Goal: Task Accomplishment & Management: Manage account settings

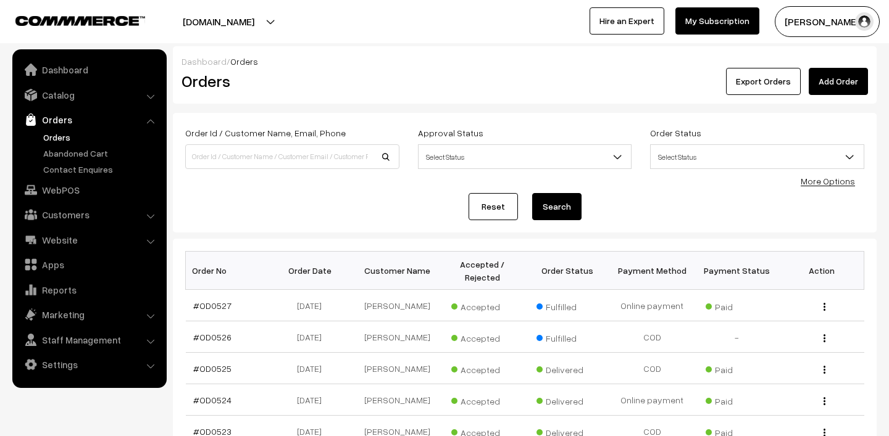
click at [59, 130] on link "Orders" at bounding box center [88, 120] width 147 height 22
click at [57, 133] on link "Orders" at bounding box center [101, 137] width 122 height 13
click at [806, 28] on button "Madhu K" at bounding box center [826, 21] width 105 height 31
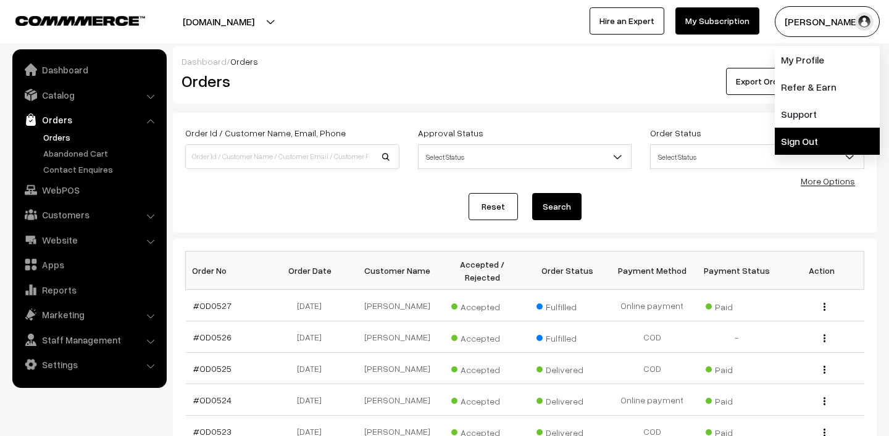
click at [795, 139] on link "Sign Out" at bounding box center [826, 141] width 105 height 27
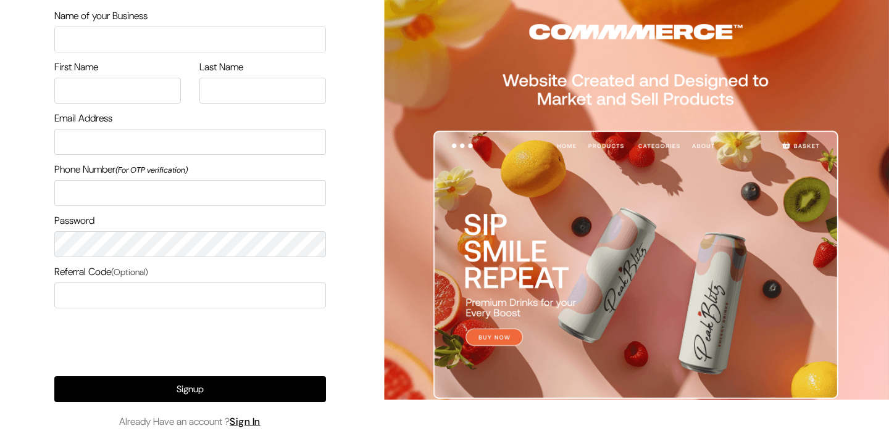
scroll to position [78, 0]
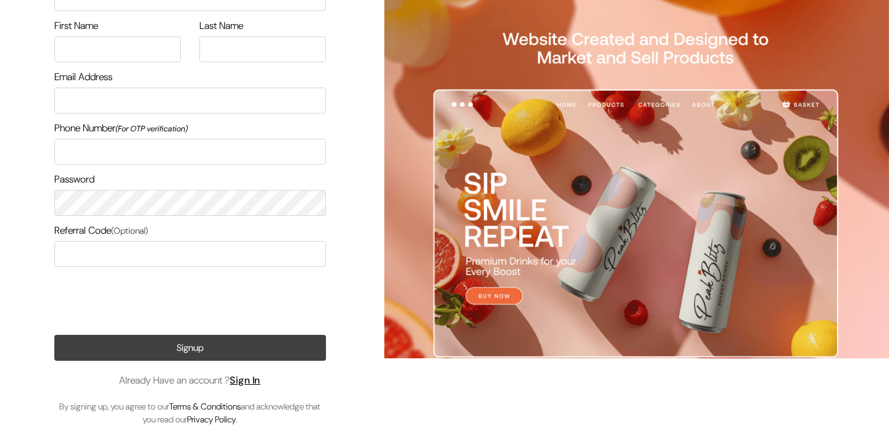
click at [181, 340] on button "Signup" at bounding box center [190, 348] width 272 height 26
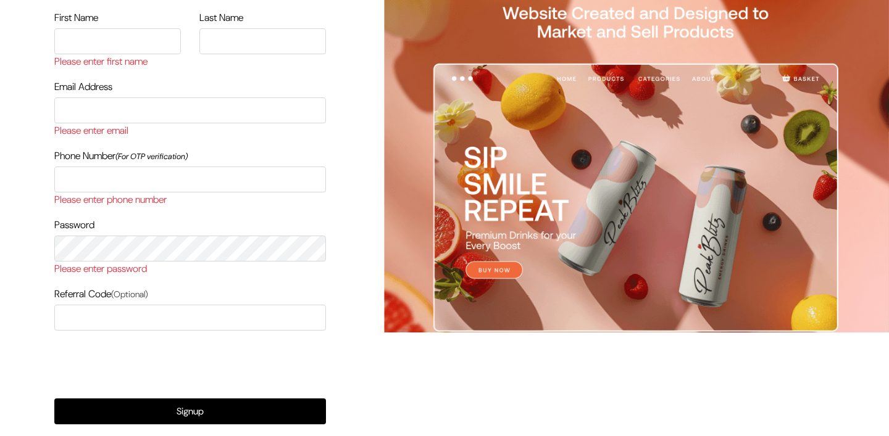
scroll to position [159, 0]
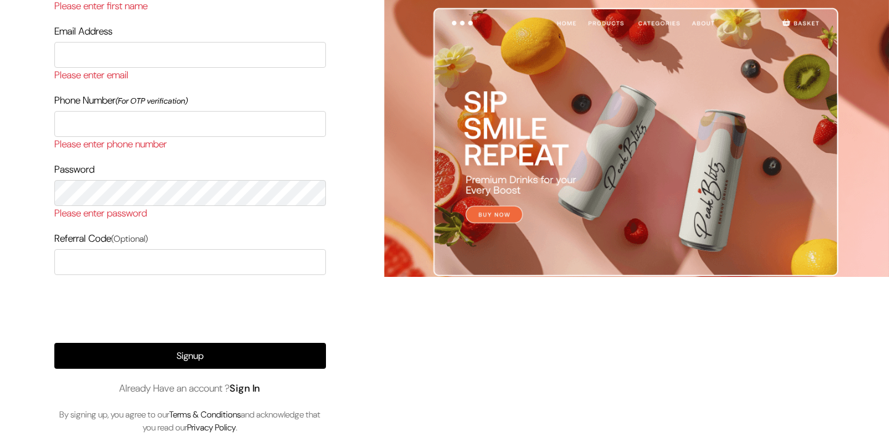
click at [249, 386] on link "Sign In" at bounding box center [245, 388] width 31 height 13
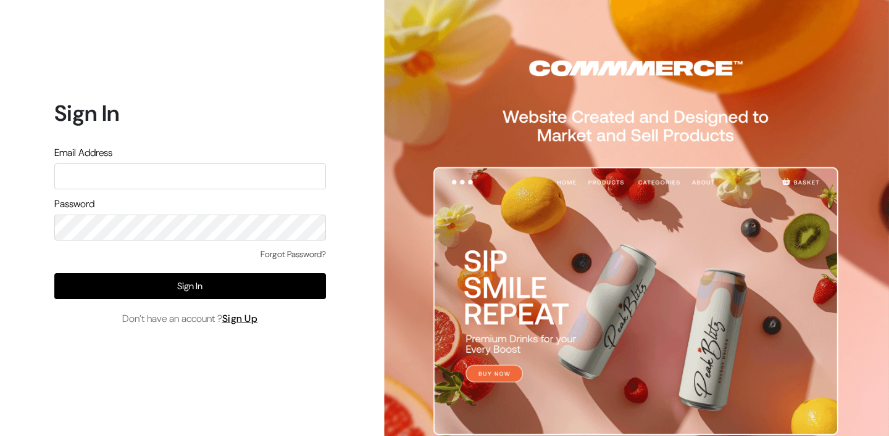
click at [185, 177] on input "text" at bounding box center [190, 177] width 272 height 26
type input "lokesh@yourdesignstore.in"
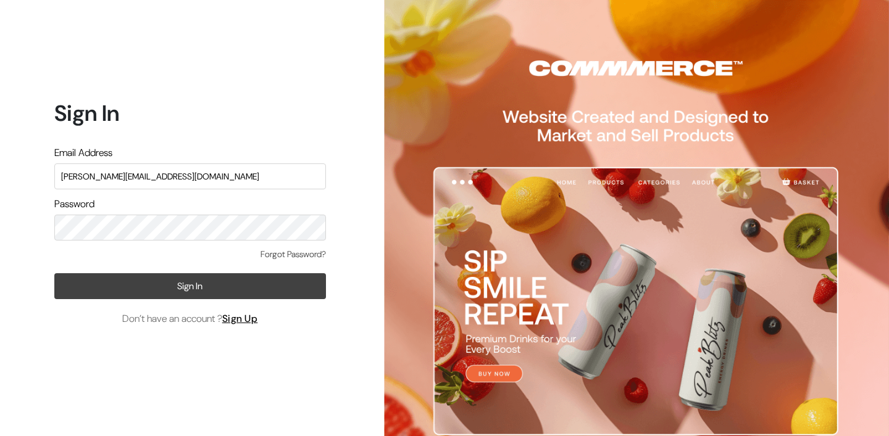
click at [160, 287] on button "Sign In" at bounding box center [190, 286] width 272 height 26
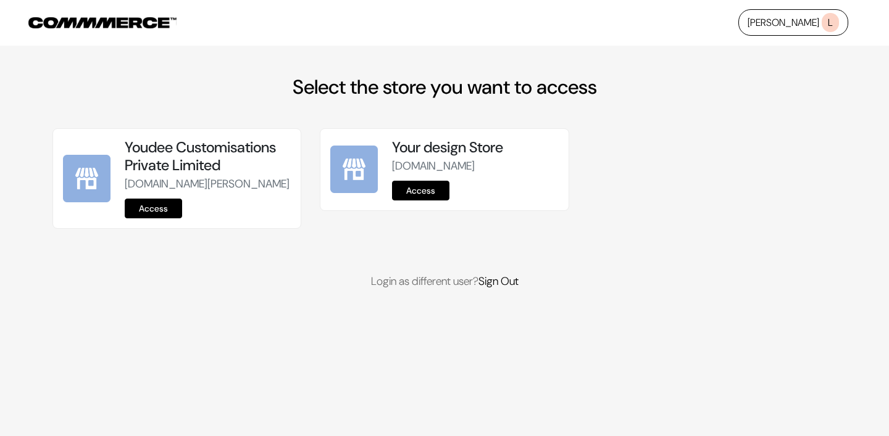
click at [152, 218] on link "Access" at bounding box center [153, 209] width 57 height 20
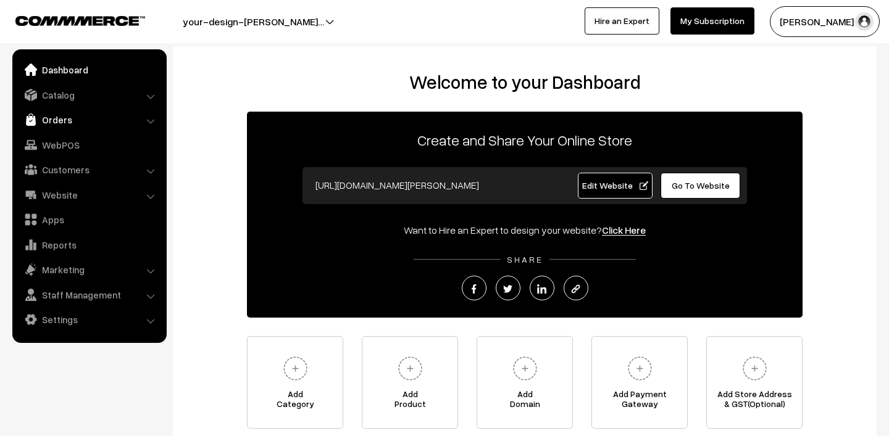
click at [64, 118] on link "Orders" at bounding box center [88, 120] width 147 height 22
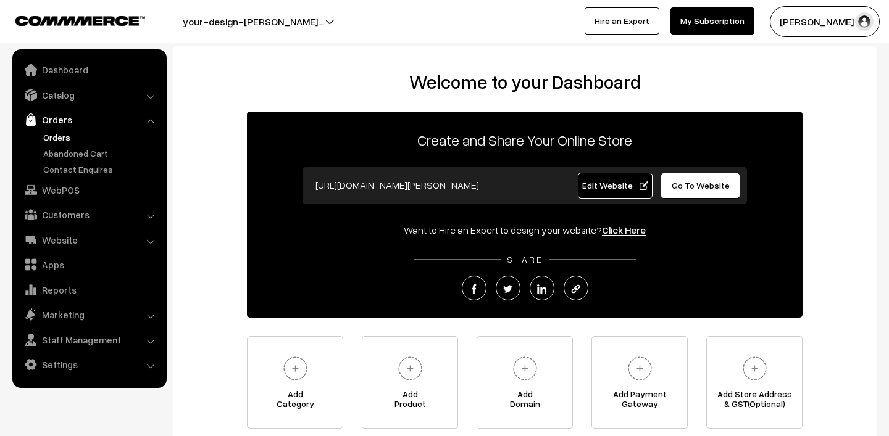
click at [64, 135] on link "Orders" at bounding box center [101, 137] width 122 height 13
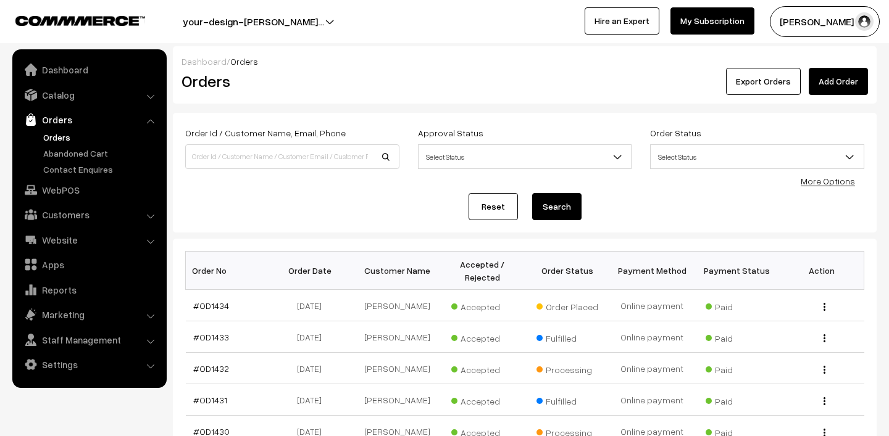
click at [54, 131] on link "Orders" at bounding box center [101, 137] width 122 height 13
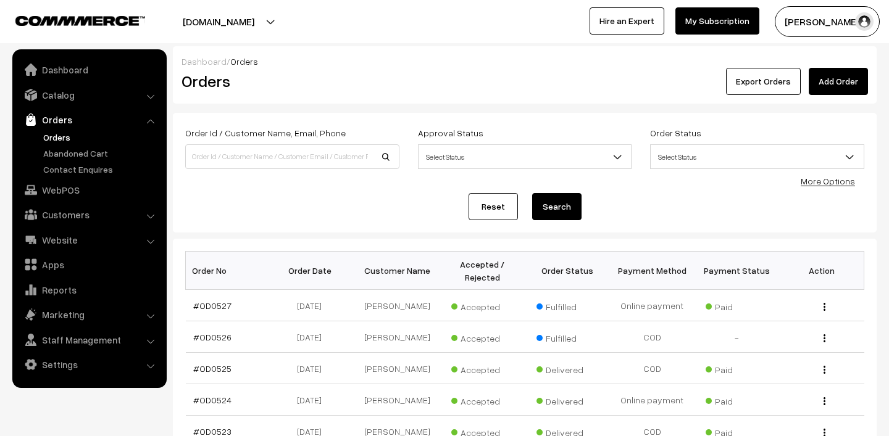
click at [54, 138] on link "Orders" at bounding box center [101, 137] width 122 height 13
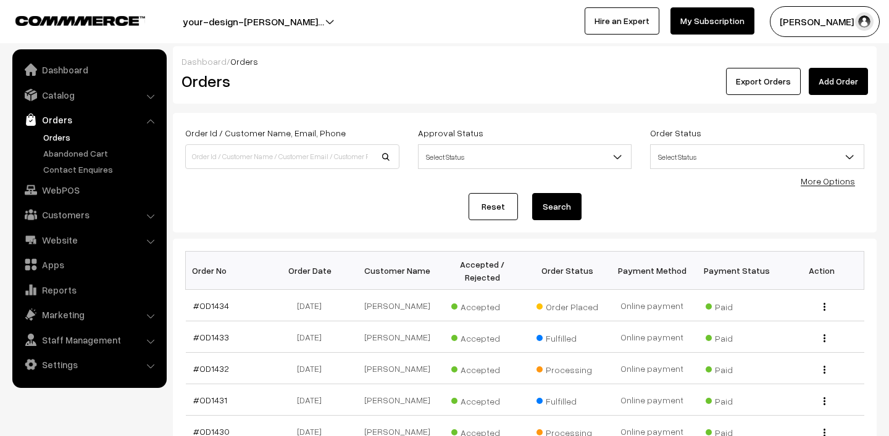
click at [52, 141] on link "Orders" at bounding box center [101, 137] width 122 height 13
click at [52, 135] on link "Orders" at bounding box center [101, 137] width 122 height 13
